Goal: Find specific page/section: Find specific page/section

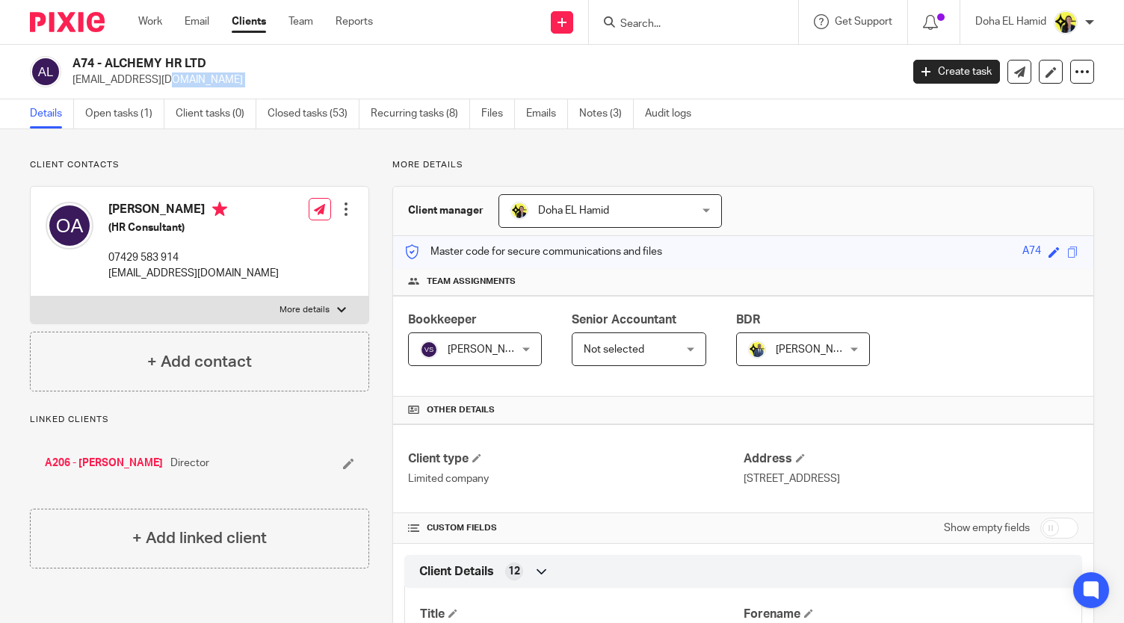
click at [644, 25] on input "Search" at bounding box center [686, 24] width 135 height 13
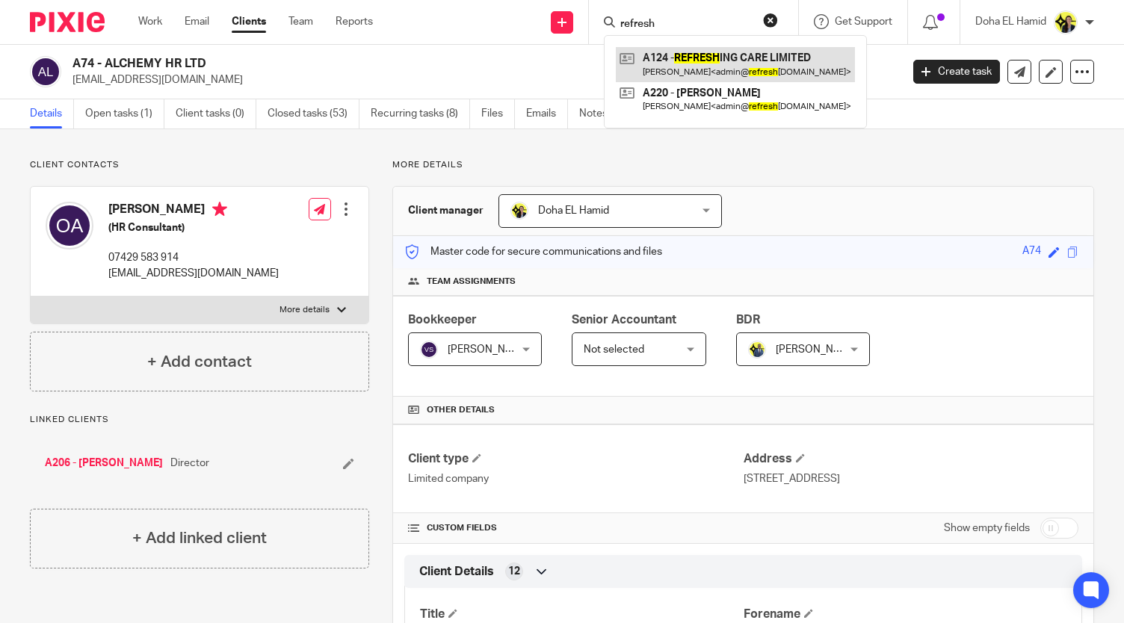
type input "refresh"
click at [709, 69] on link at bounding box center [735, 64] width 239 height 34
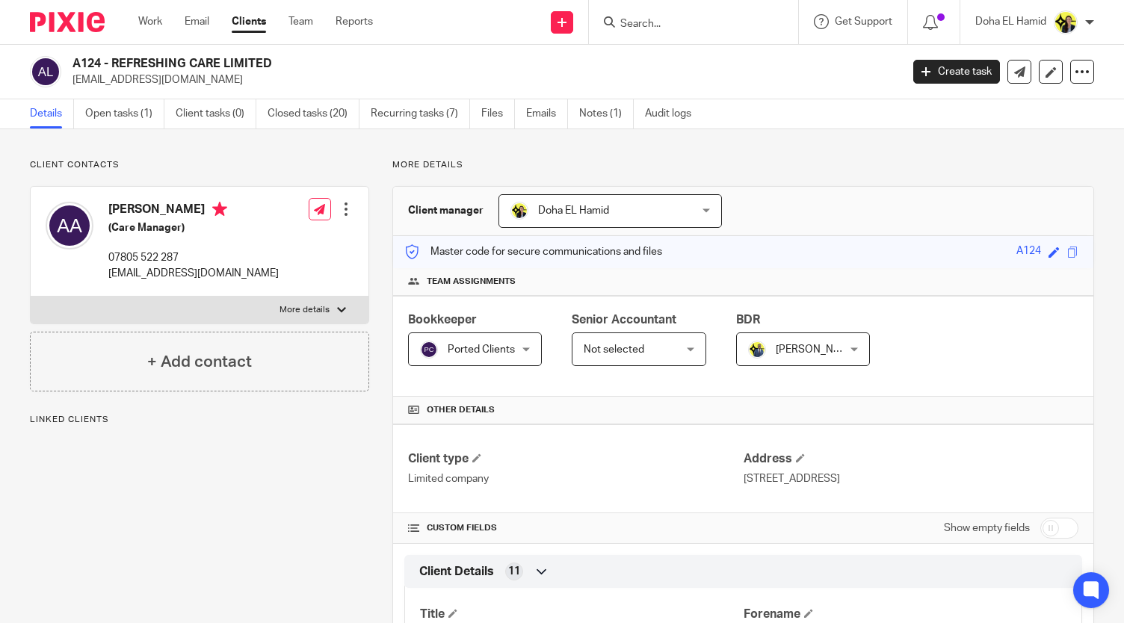
click at [232, 67] on h2 "A124 - REFRESHING CARE LIMITED" at bounding box center [399, 64] width 655 height 16
copy div "A124 - REFRESHING CARE LIMITED"
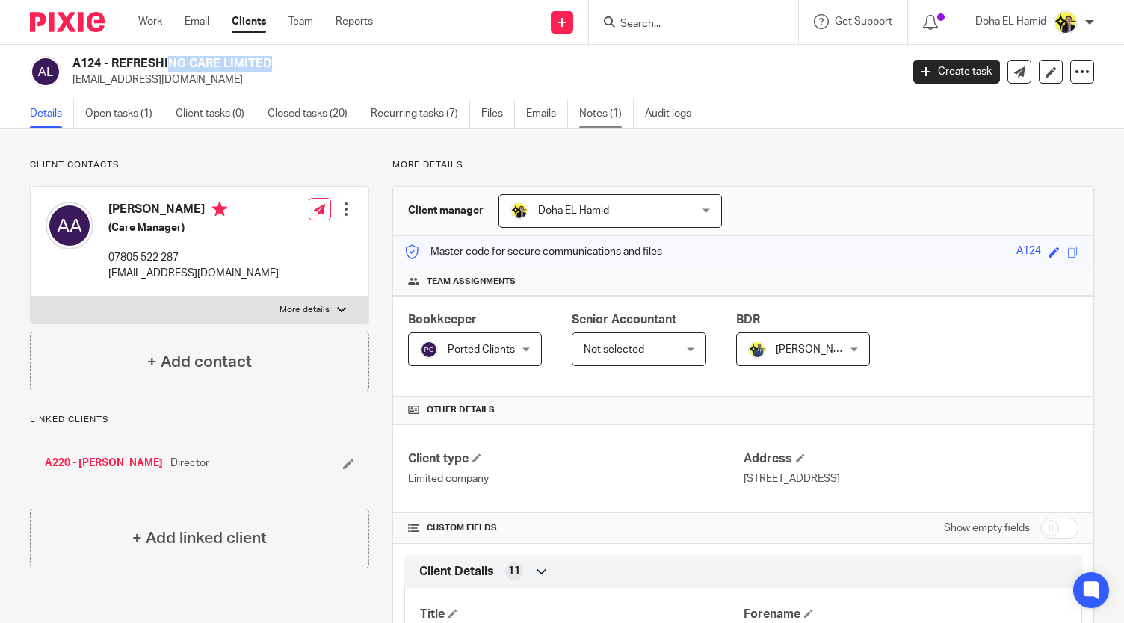
click at [595, 119] on link "Notes (1)" at bounding box center [606, 113] width 55 height 29
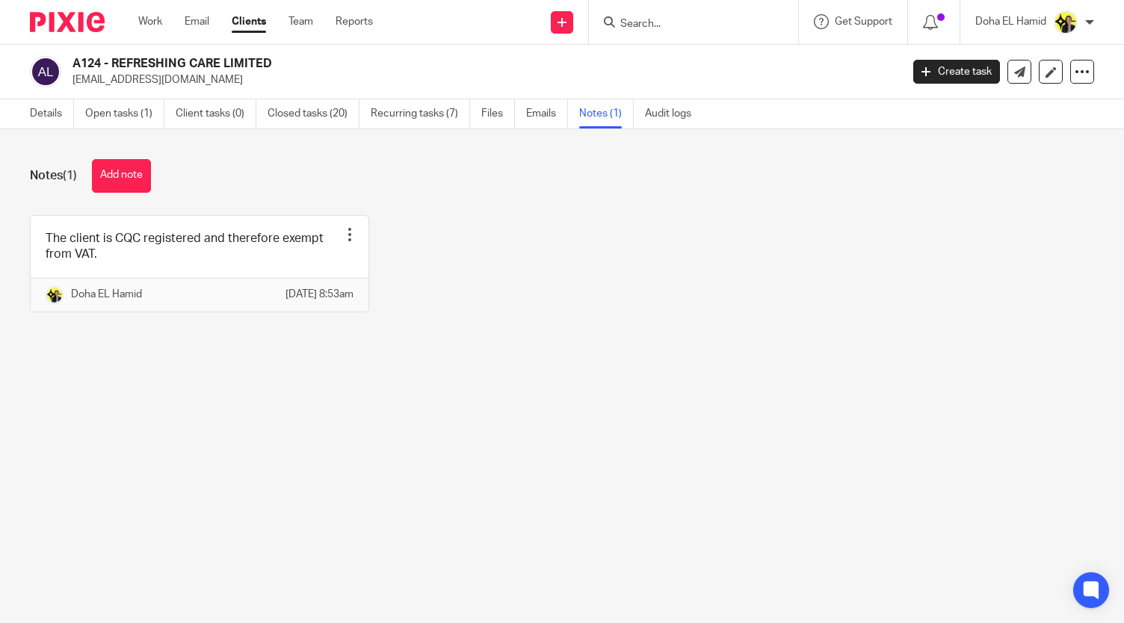
click at [185, 68] on h2 "A124 - REFRESHING CARE LIMITED" at bounding box center [399, 64] width 655 height 16
copy div "A124 - REFRESHING CARE LIMITED"
click at [641, 30] on input "Search" at bounding box center [686, 24] width 135 height 13
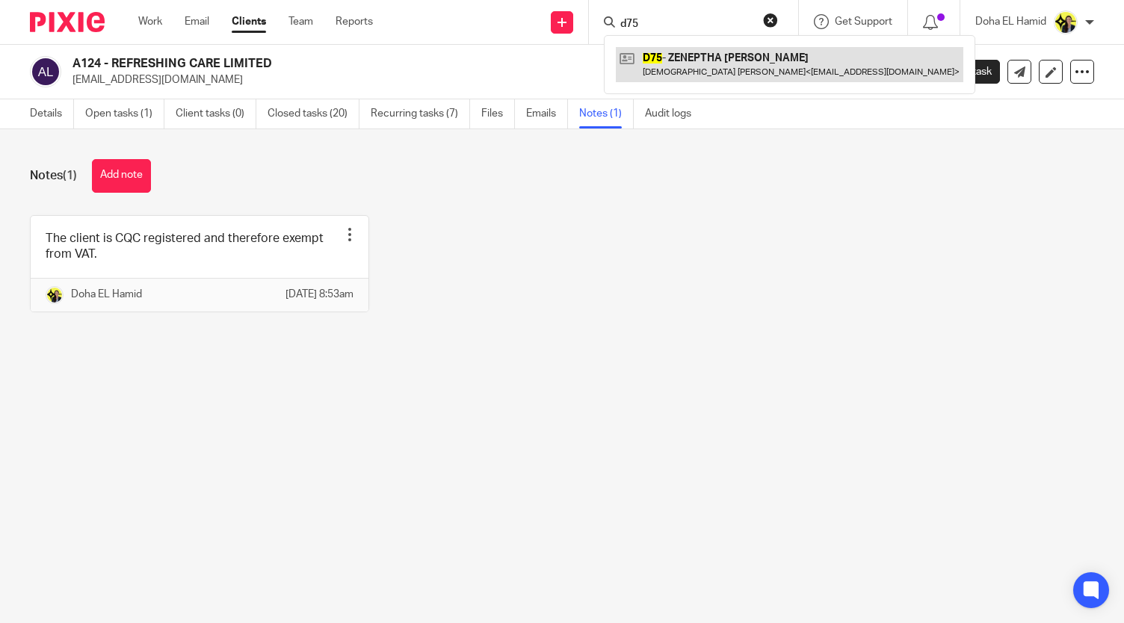
type input "d75"
click at [734, 65] on link at bounding box center [790, 64] width 348 height 34
